Goal: Information Seeking & Learning: Learn about a topic

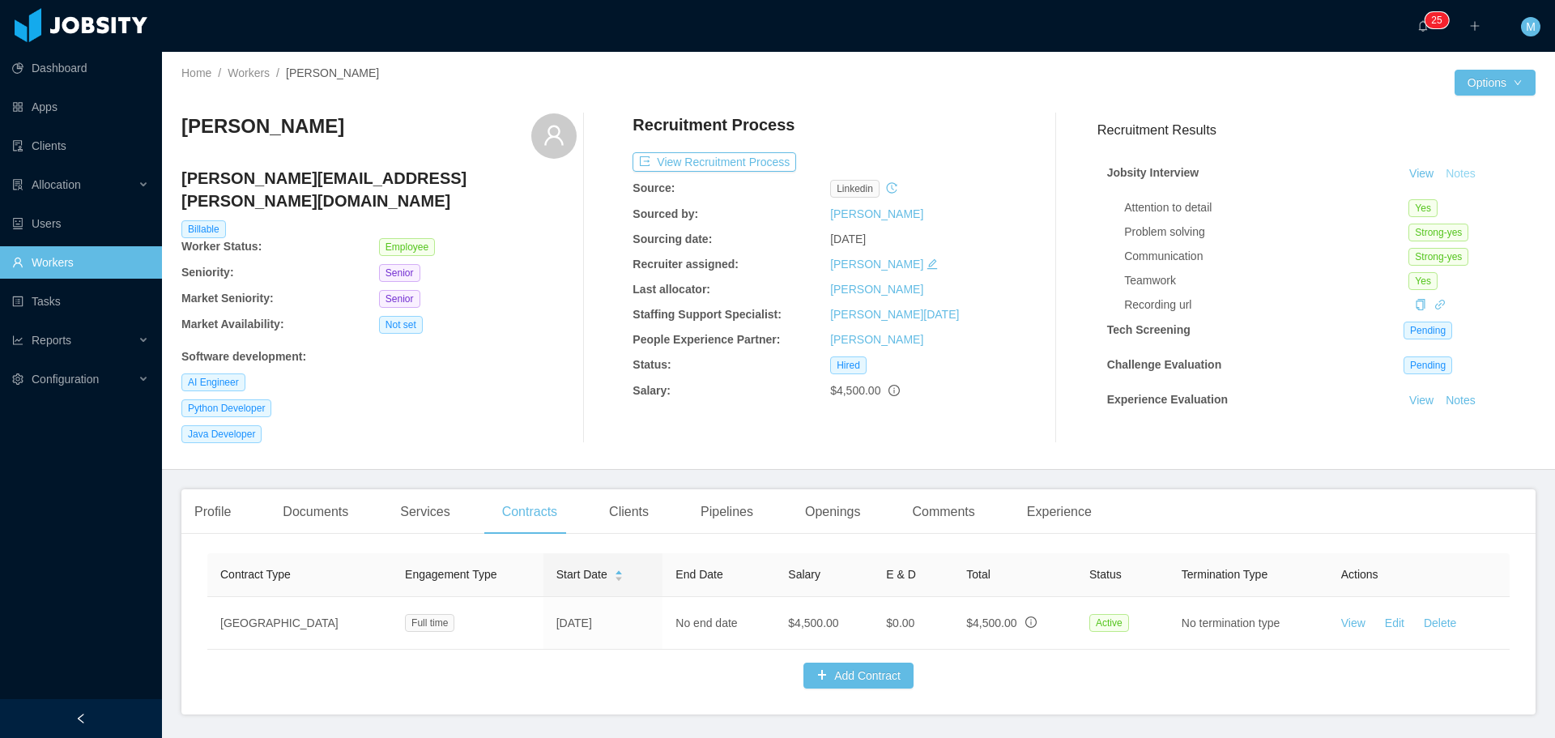
click at [775, 172] on button "Notes" at bounding box center [1460, 173] width 43 height 19
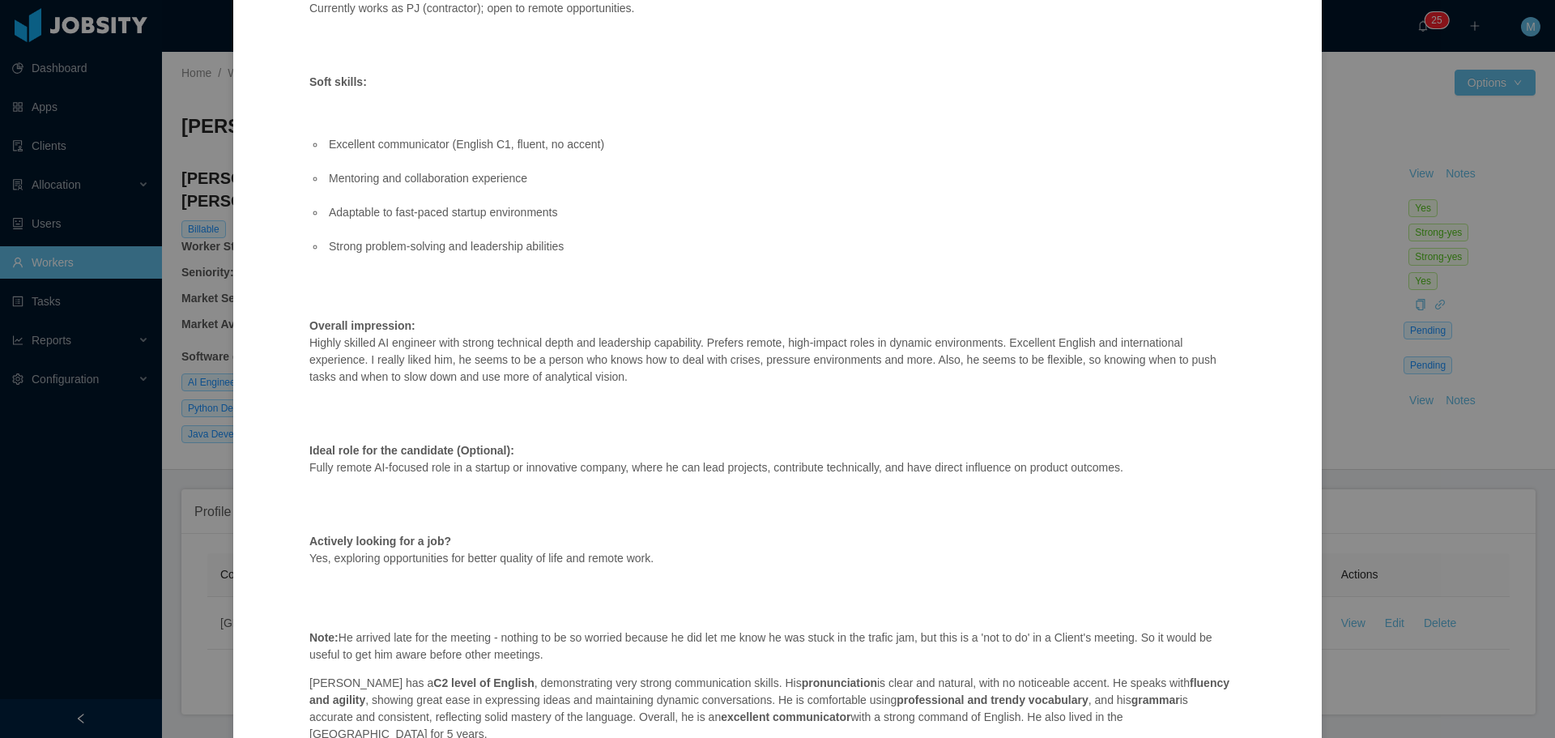
scroll to position [1449, 0]
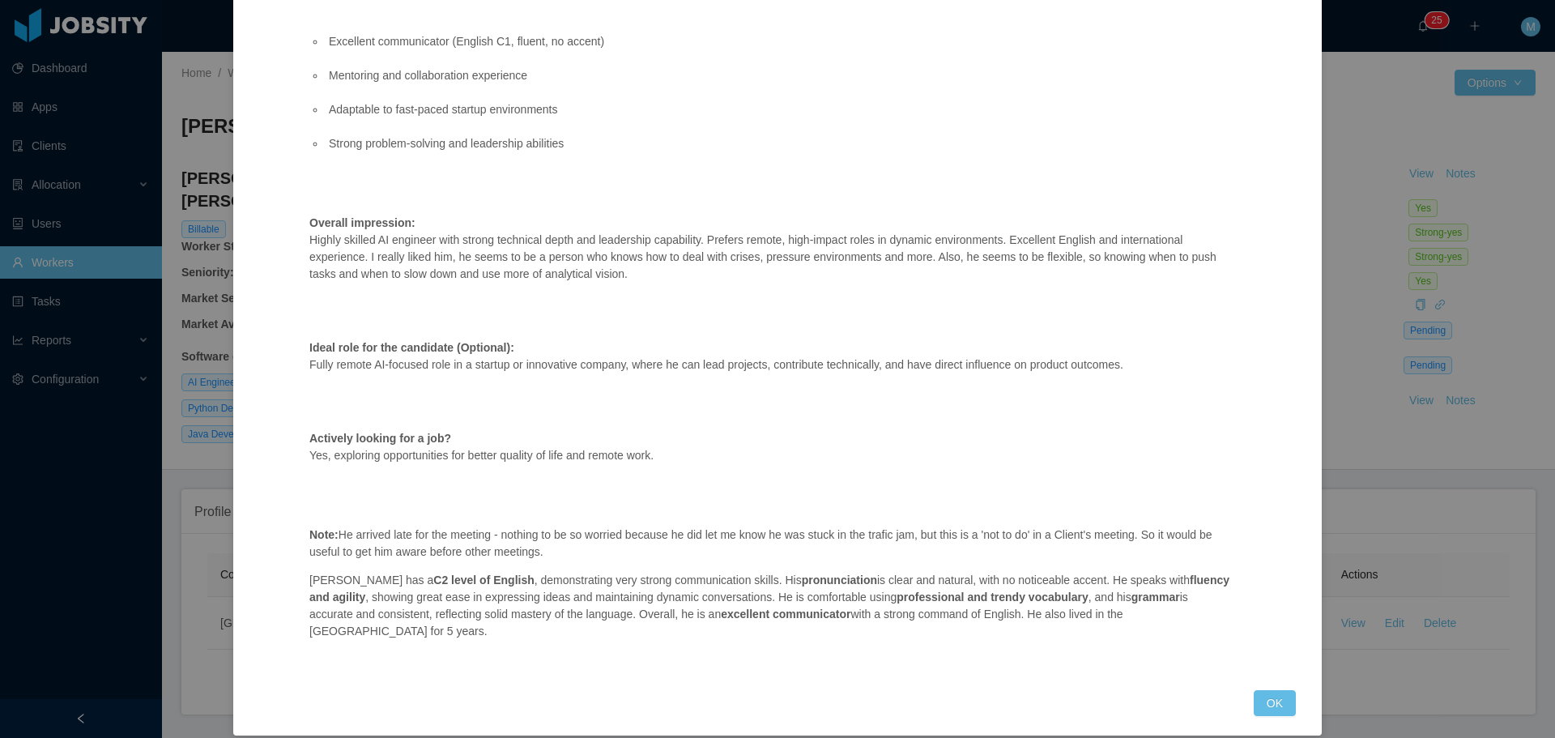
click at [775, 489] on div "Jobsity Interview Position fit: Strong fit for AI-focused roles, especially in …" at bounding box center [777, 369] width 1555 height 738
click at [775, 690] on button "OK" at bounding box center [1274, 703] width 42 height 26
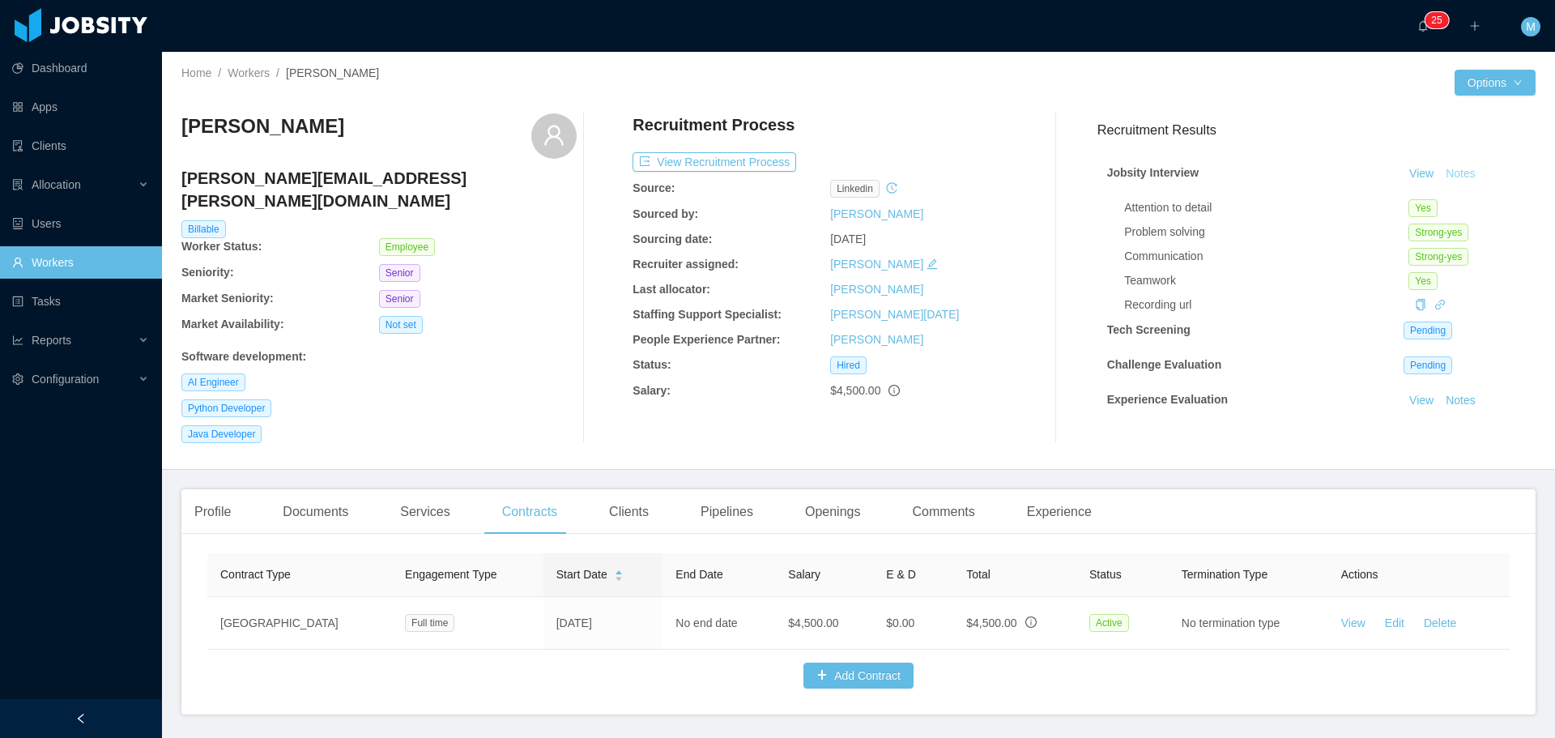
scroll to position [1368, 0]
click at [775, 106] on div "[PERSON_NAME] [PERSON_NAME][EMAIL_ADDRESS][PERSON_NAME][DOMAIN_NAME] Billable W…" at bounding box center [858, 277] width 1354 height 355
click at [738, 175] on div "Recruitment Process View Recruitment Process Source: linkedin Sourced by: [PERS…" at bounding box center [829, 278] width 395 height 330
click at [722, 163] on button "View Recruitment Process" at bounding box center [714, 161] width 164 height 19
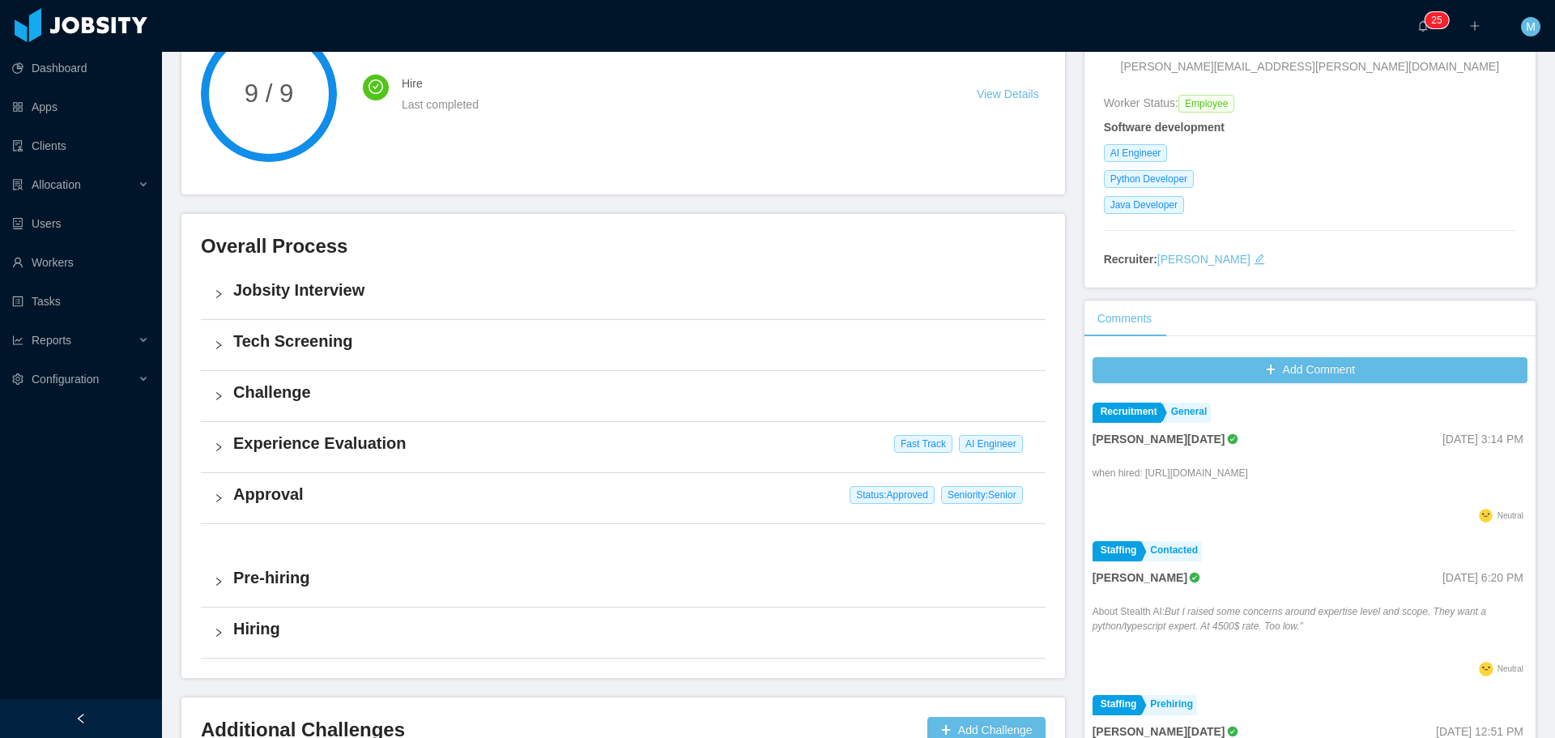
scroll to position [162, 0]
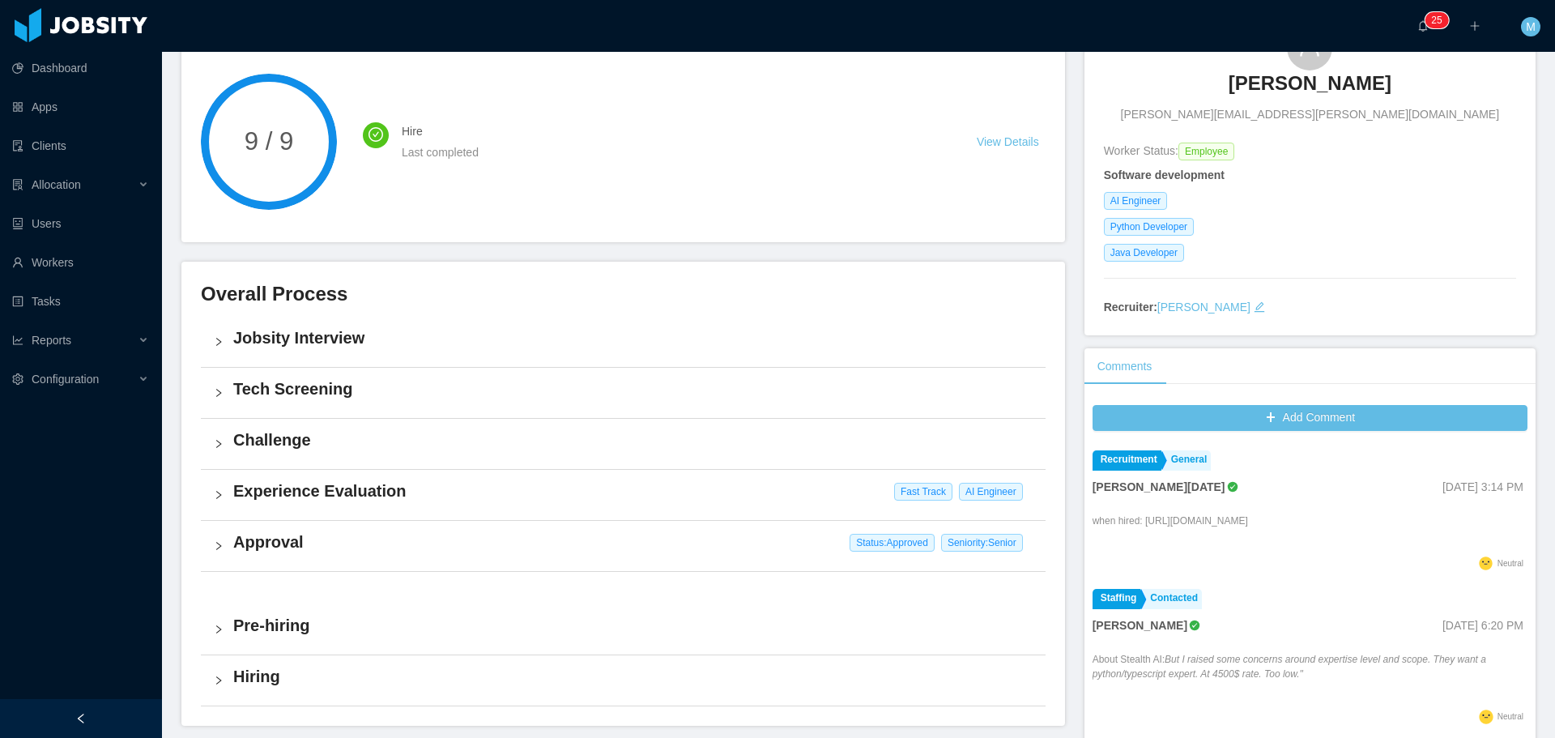
click at [775, 521] on p "when hired: [URL][DOMAIN_NAME]" at bounding box center [1169, 520] width 155 height 15
